Goal: Task Accomplishment & Management: Use online tool/utility

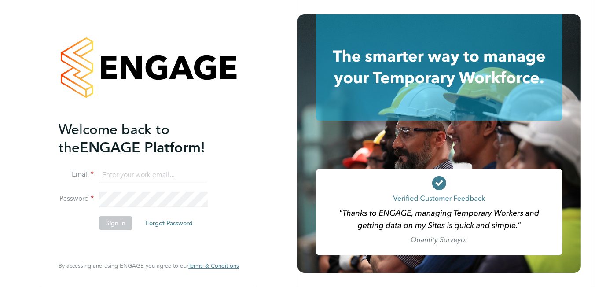
type input "[PERSON_NAME][EMAIL_ADDRESS][DOMAIN_NAME]"
click at [110, 220] on button "Sign In" at bounding box center [115, 223] width 33 height 14
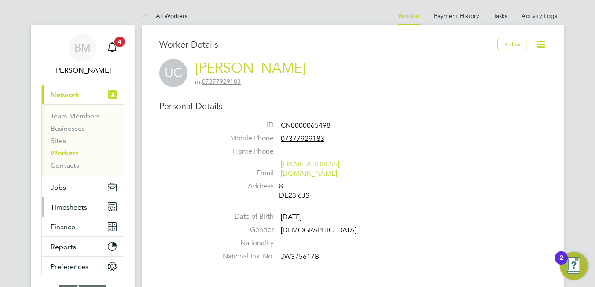
click at [59, 206] on span "Timesheets" at bounding box center [69, 207] width 37 height 8
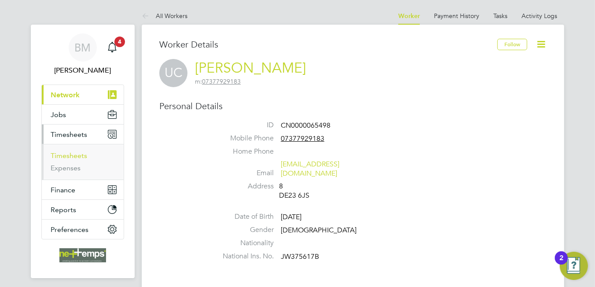
click at [68, 156] on link "Timesheets" at bounding box center [69, 155] width 37 height 8
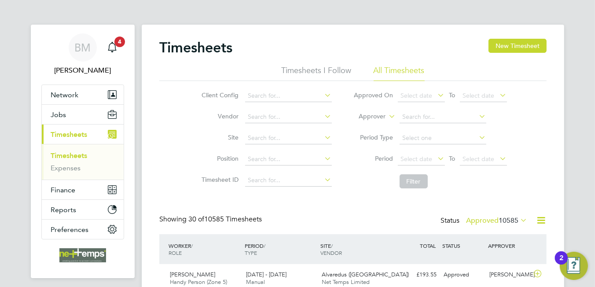
click at [538, 218] on icon at bounding box center [540, 220] width 11 height 11
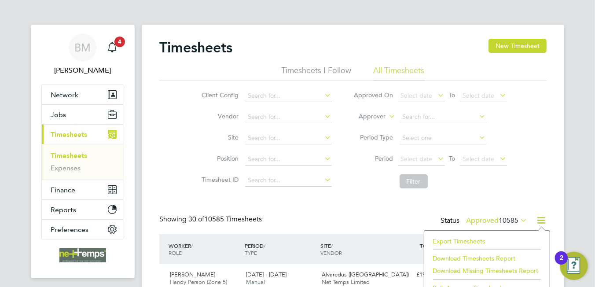
click at [469, 237] on li "Export Timesheets" at bounding box center [487, 241] width 117 height 12
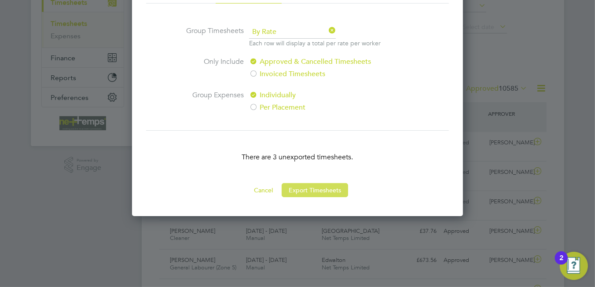
click at [320, 185] on button "Export Timesheets" at bounding box center [315, 190] width 66 height 14
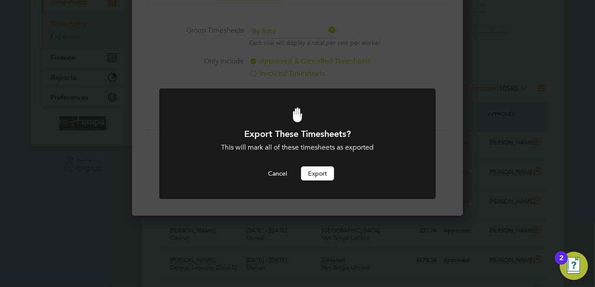
click at [321, 171] on button "Export" at bounding box center [317, 173] width 33 height 14
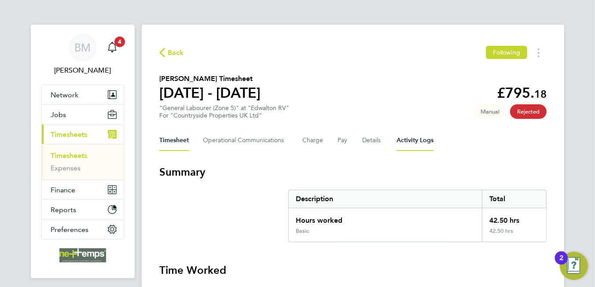
click at [407, 144] on Logs-tab "Activity Logs" at bounding box center [414, 140] width 37 height 21
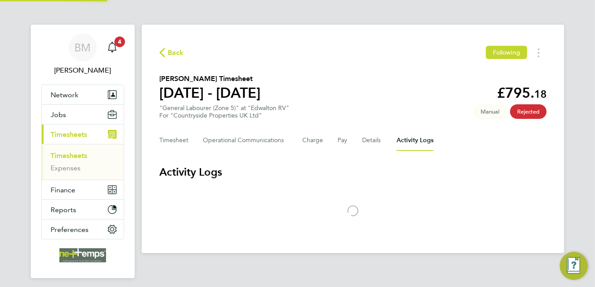
scroll to position [28, 0]
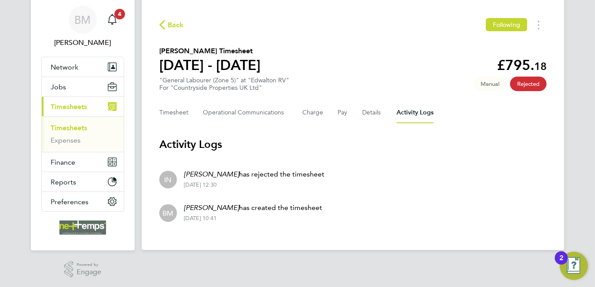
click at [179, 27] on span "Back" at bounding box center [176, 25] width 16 height 11
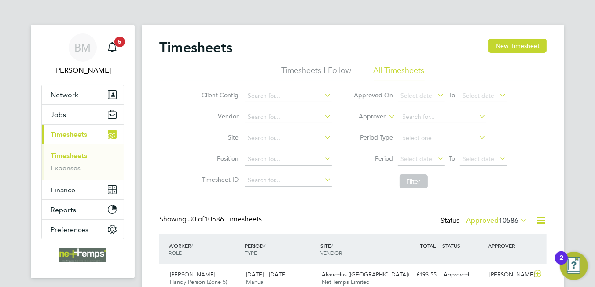
click at [542, 220] on icon at bounding box center [540, 220] width 11 height 11
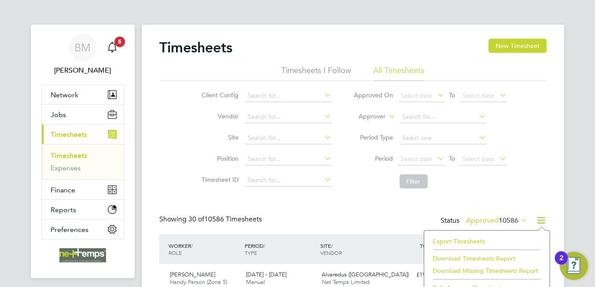
click at [438, 237] on li "Export Timesheets" at bounding box center [487, 241] width 117 height 12
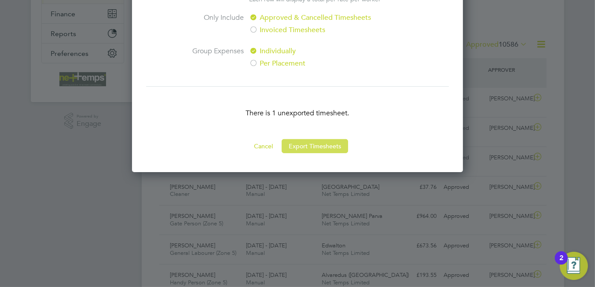
click at [316, 146] on button "Export Timesheets" at bounding box center [315, 146] width 66 height 14
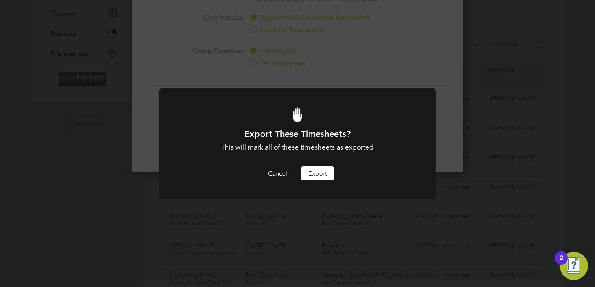
click at [322, 175] on button "Export" at bounding box center [317, 173] width 33 height 14
